Goal: Navigation & Orientation: Find specific page/section

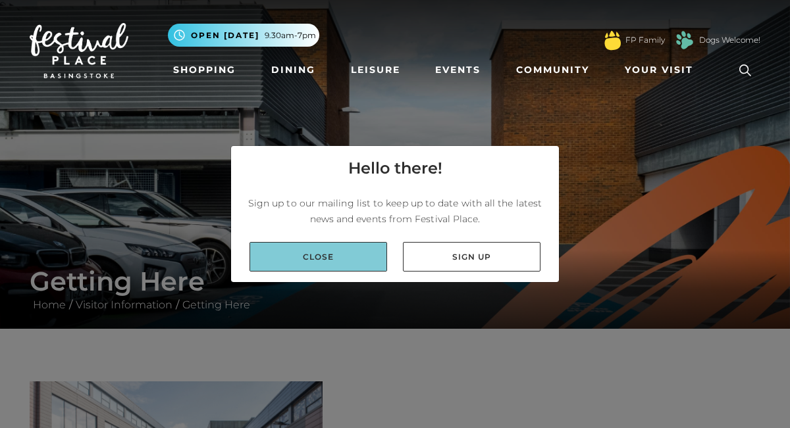
click at [334, 254] on link "Close" at bounding box center [318, 257] width 138 height 30
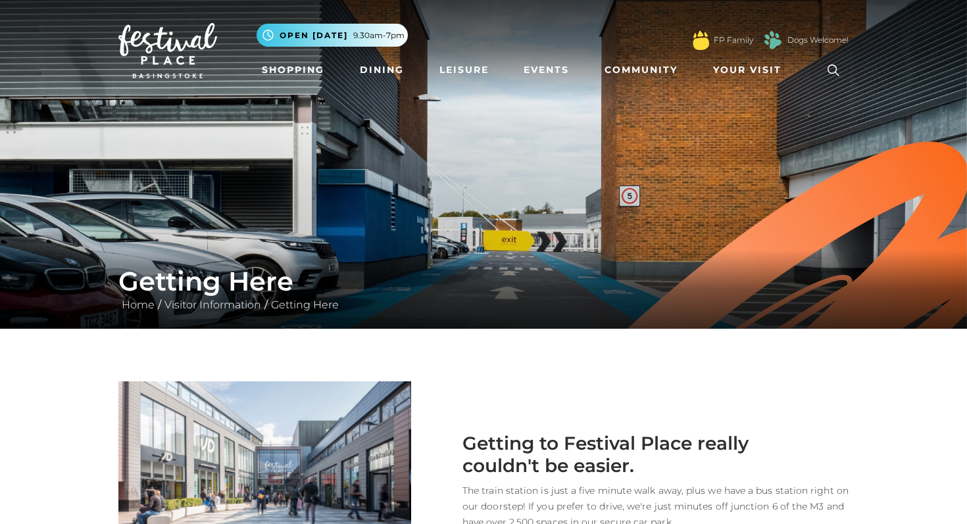
click at [295, 68] on link "Shopping" at bounding box center [293, 70] width 73 height 24
click at [382, 70] on link "Dining" at bounding box center [382, 70] width 55 height 24
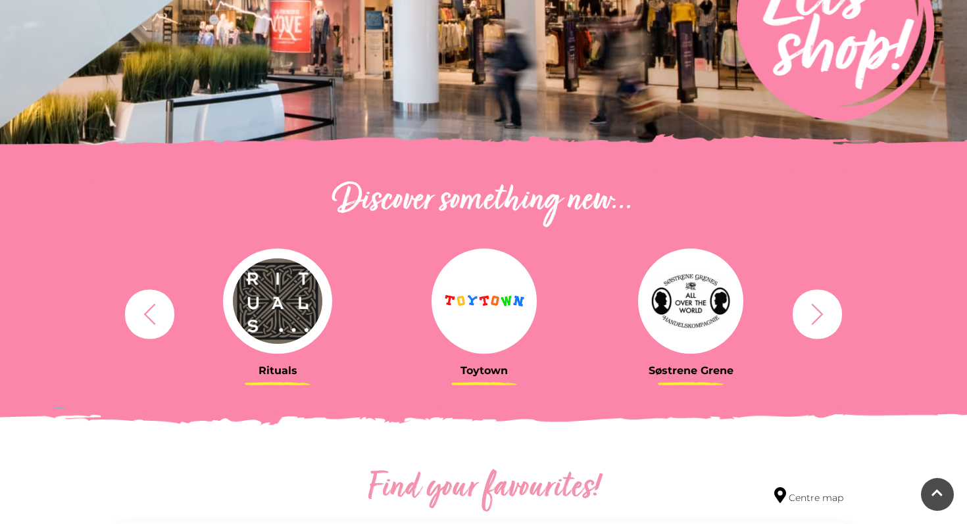
scroll to position [316, 0]
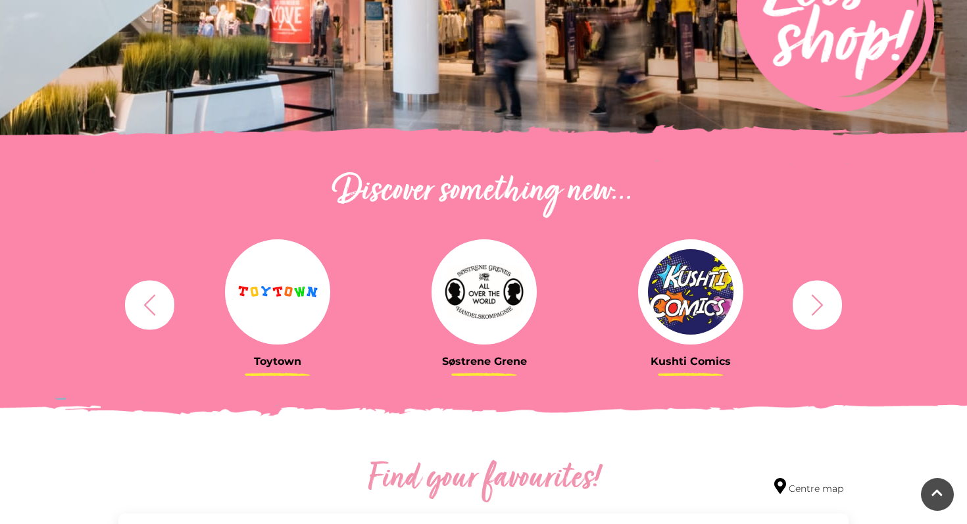
click at [819, 305] on icon "button" at bounding box center [817, 305] width 24 height 24
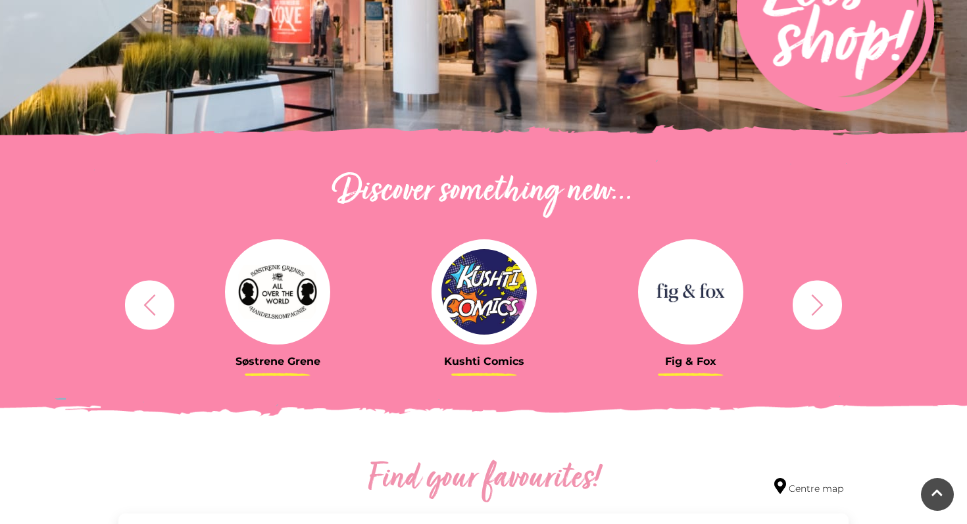
click at [819, 305] on icon "button" at bounding box center [817, 305] width 24 height 24
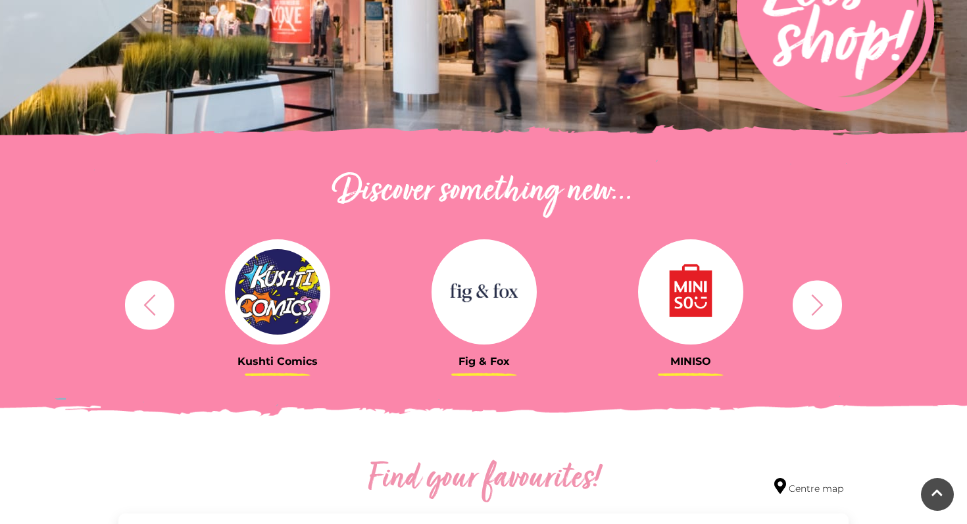
click at [819, 305] on icon "button" at bounding box center [817, 305] width 24 height 24
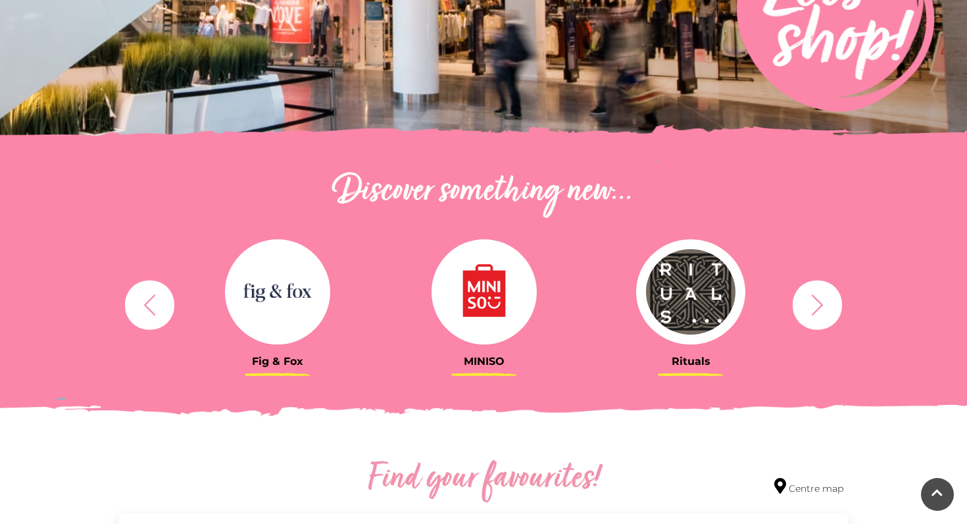
click at [819, 305] on icon "button" at bounding box center [817, 305] width 24 height 24
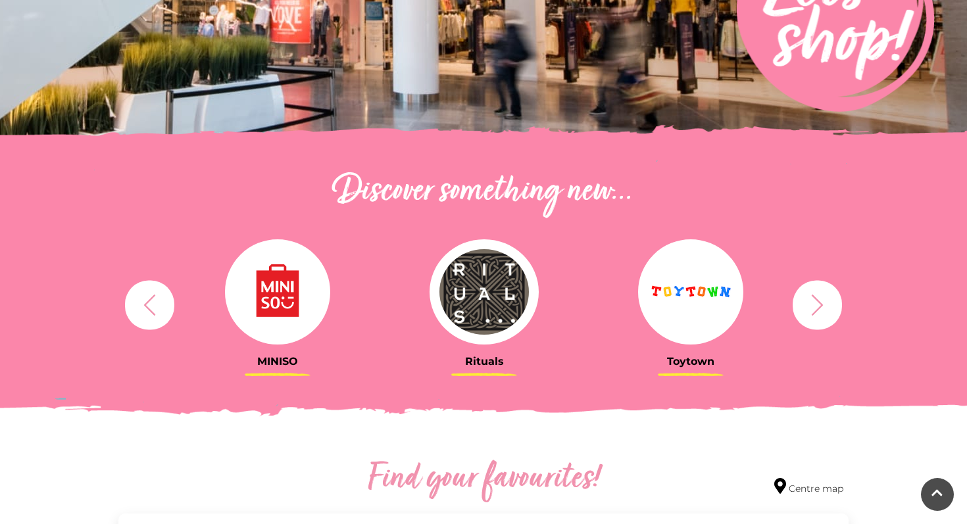
click at [819, 305] on icon "button" at bounding box center [817, 305] width 24 height 24
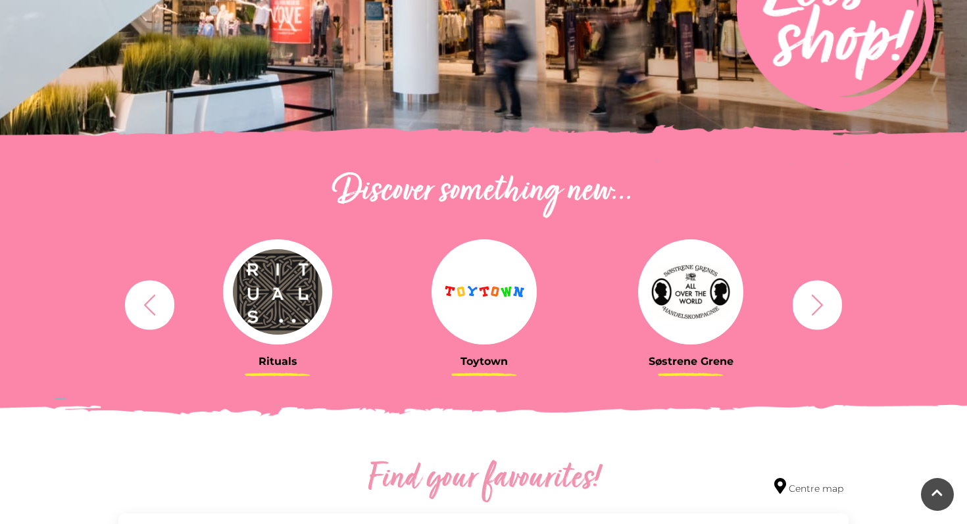
click at [934, 446] on div "Discover something new... Rituals [GEOGRAPHIC_DATA] Søstrene Grene Kushti Comic…" at bounding box center [483, 278] width 967 height 347
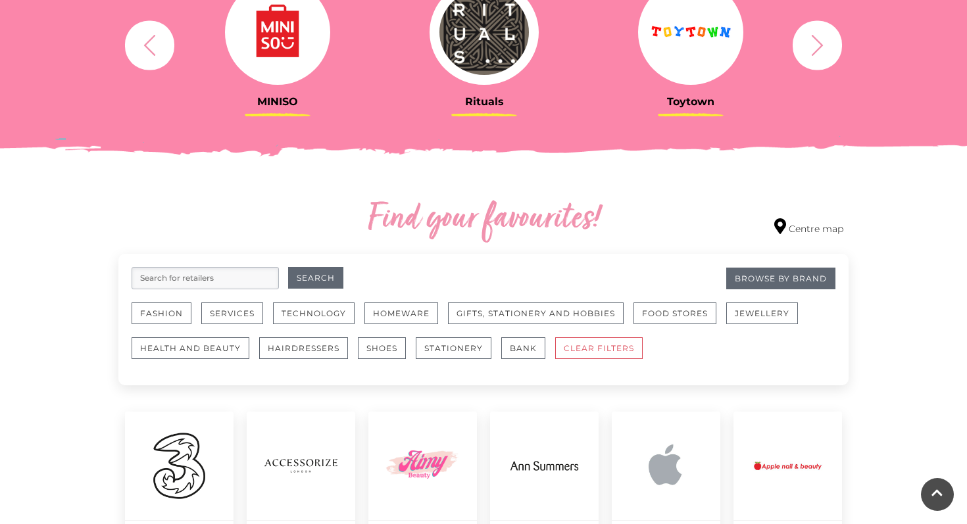
scroll to position [553, 0]
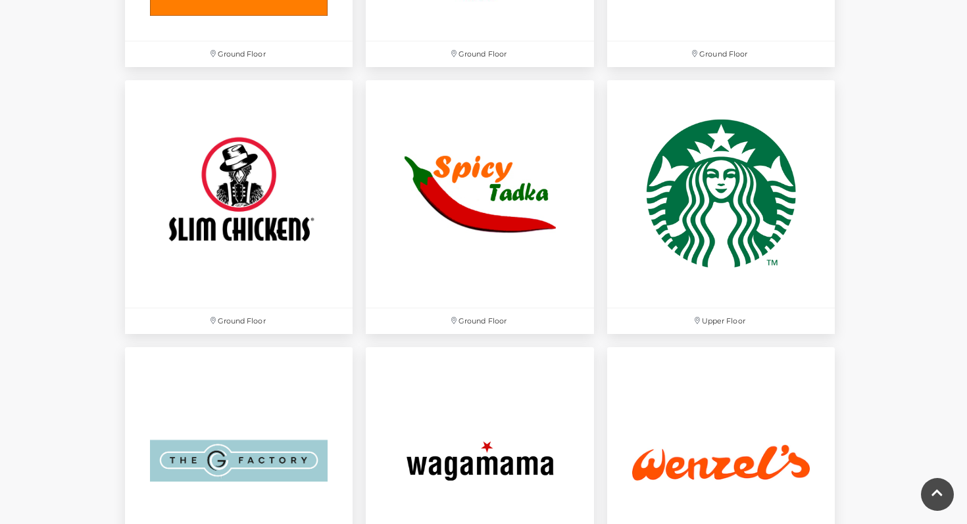
scroll to position [4000, 0]
